Goal: Task Accomplishment & Management: Complete application form

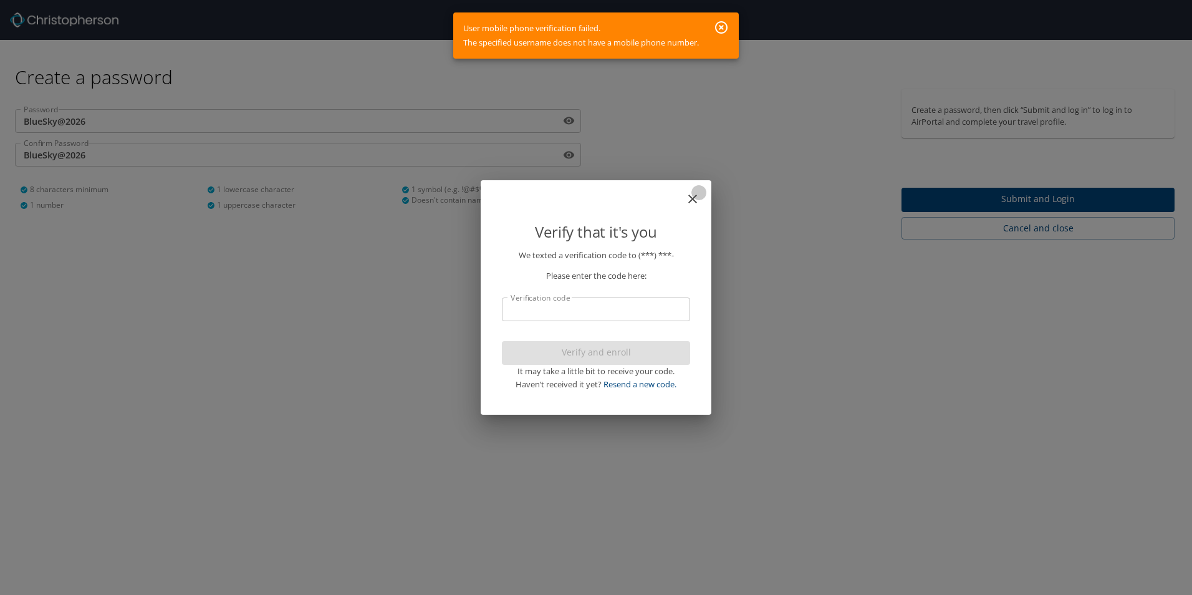
click at [697, 198] on icon "close" at bounding box center [692, 198] width 15 height 15
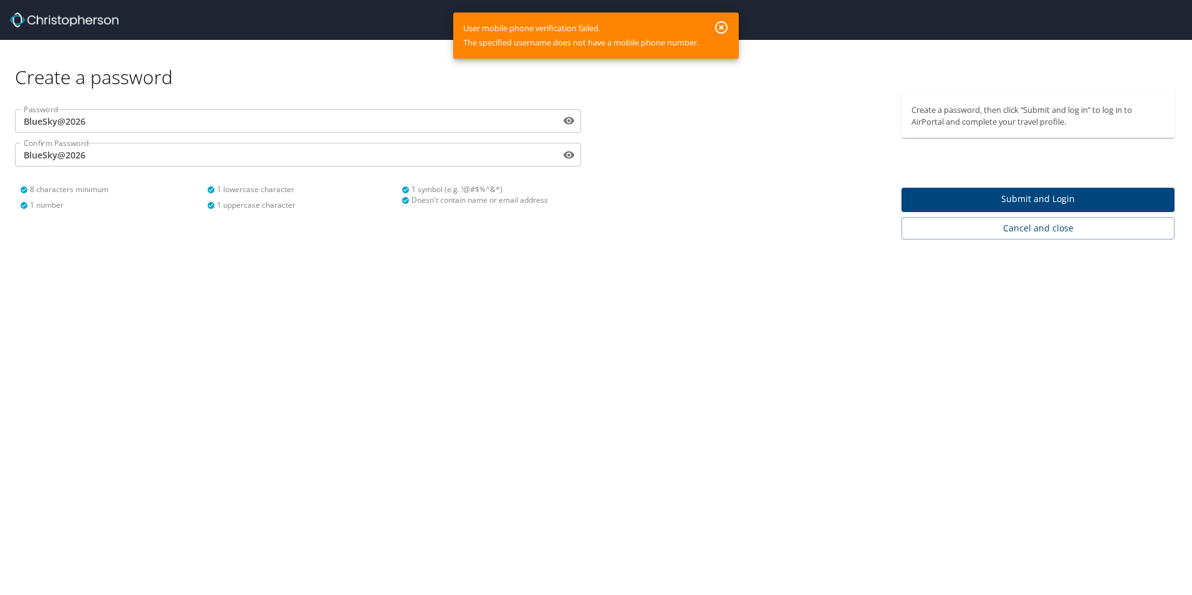
click at [1029, 185] on div "Create a password, then click “Submit and log in” to log in to AirPortal and co…" at bounding box center [1043, 164] width 283 height 150
click at [1029, 192] on span "Submit and Login" at bounding box center [1038, 199] width 253 height 16
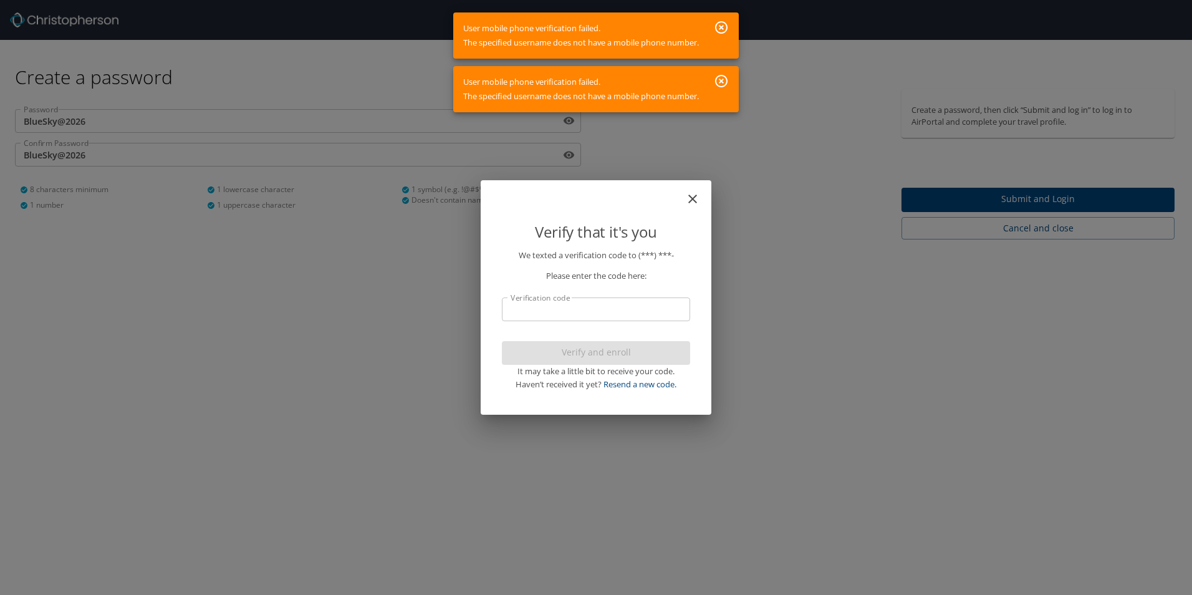
click at [586, 263] on div "Please enter the code here:" at bounding box center [596, 272] width 188 height 21
drag, startPoint x: 586, startPoint y: 263, endPoint x: 661, endPoint y: 258, distance: 75.0
click at [661, 258] on p "We texted a verification code to (***) ***-" at bounding box center [596, 255] width 188 height 13
click at [641, 253] on p "We texted a verification code to (***) ***-" at bounding box center [596, 255] width 188 height 13
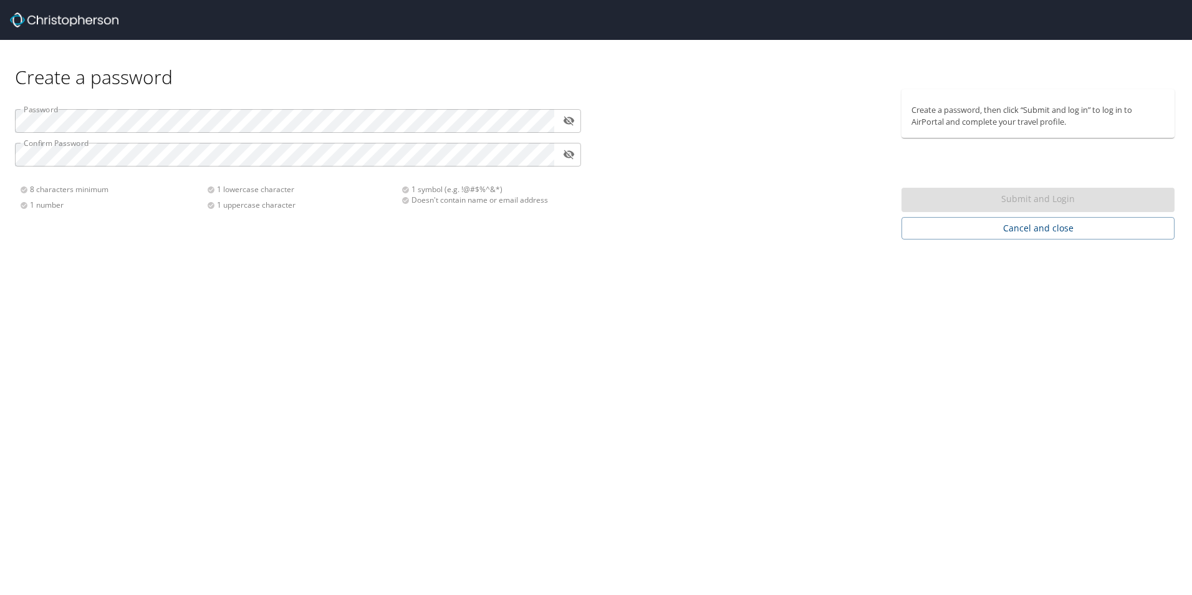
click at [246, 138] on div "Password ​ Confirm Password ​ 8 characters minimum 1 number 1 lowercase charact…" at bounding box center [297, 154] width 581 height 131
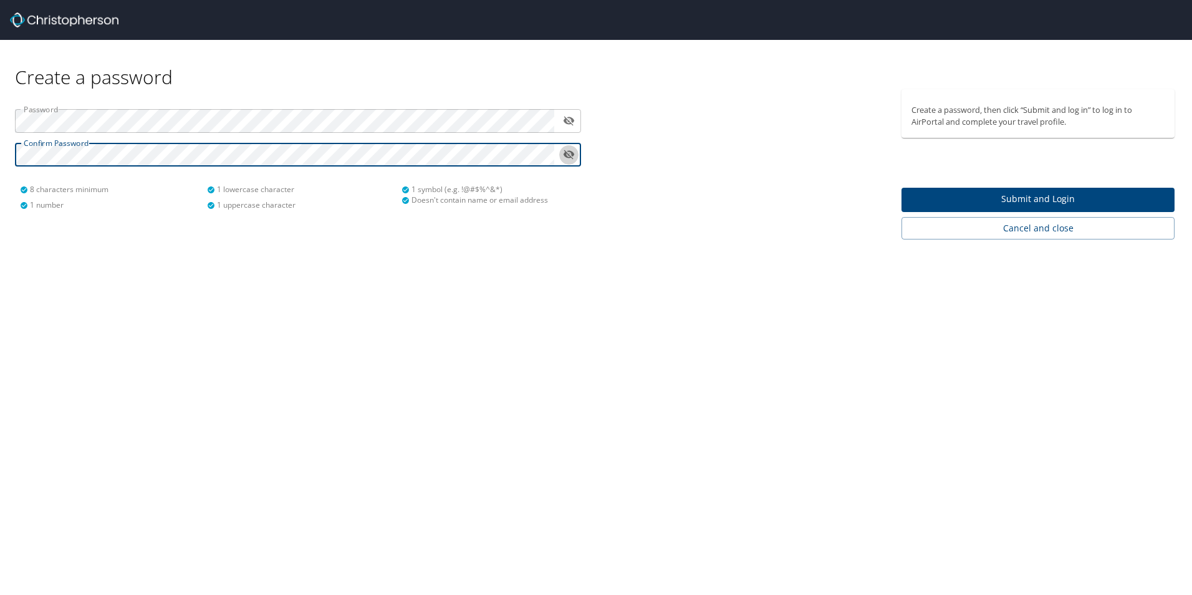
click at [573, 155] on icon "toggle password visibility" at bounding box center [569, 154] width 11 height 9
click at [573, 155] on icon "toggle password visibility" at bounding box center [569, 154] width 11 height 7
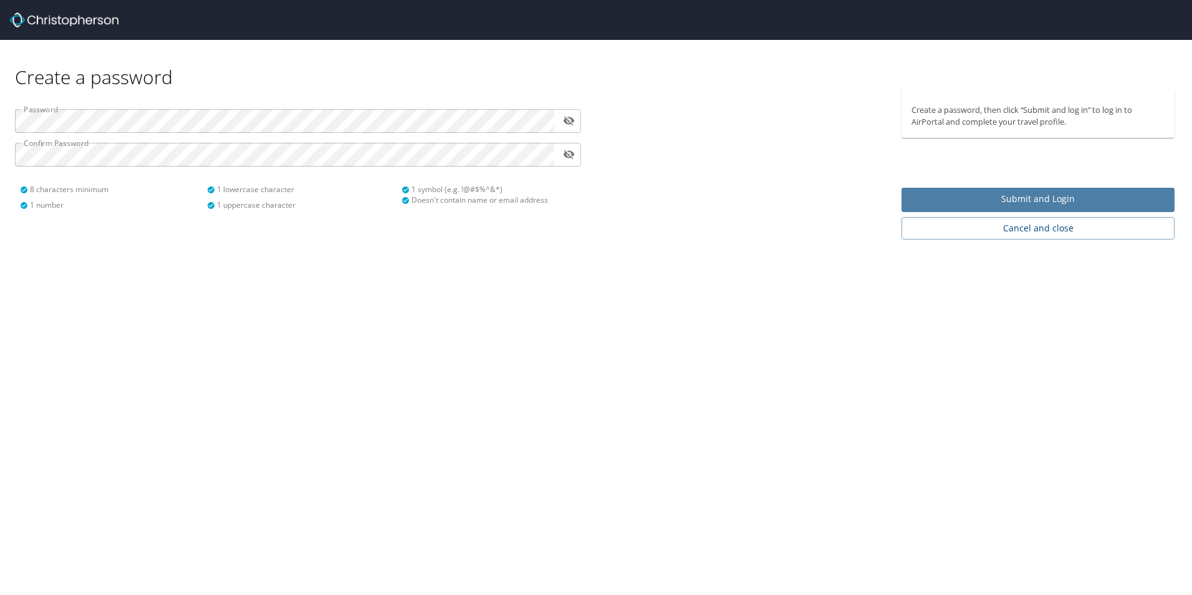
click at [979, 195] on span "Submit and Login" at bounding box center [1038, 199] width 253 height 16
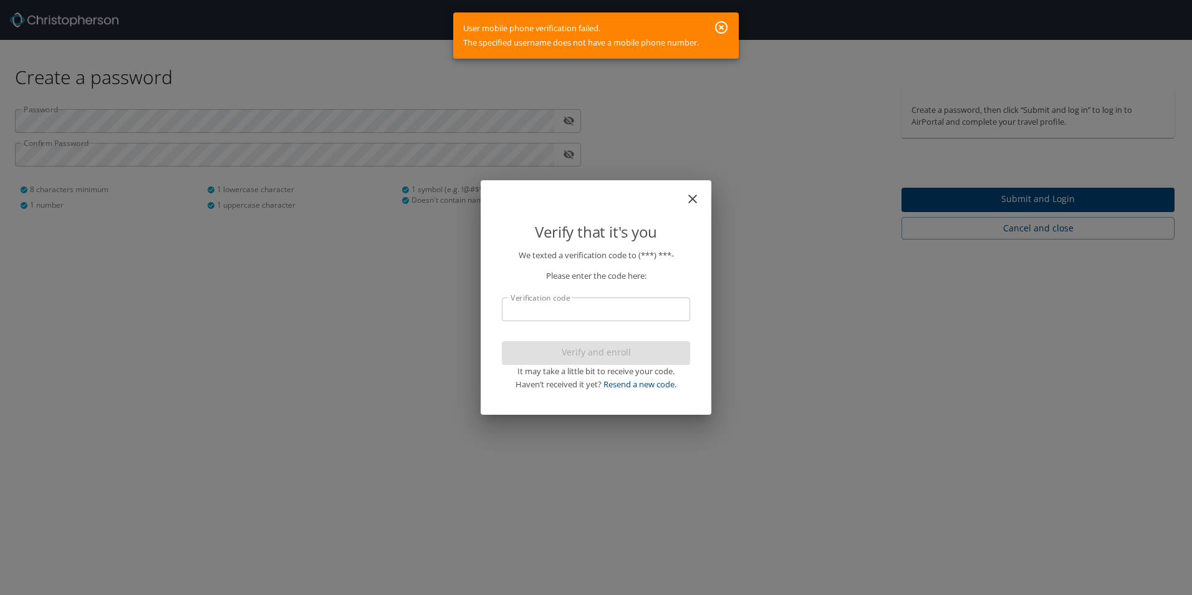
drag, startPoint x: 466, startPoint y: 44, endPoint x: 638, endPoint y: 51, distance: 171.6
click at [619, 47] on div "User mobile phone verification failed. The specified username does not have a m…" at bounding box center [581, 35] width 236 height 39
